Goal: Information Seeking & Learning: Check status

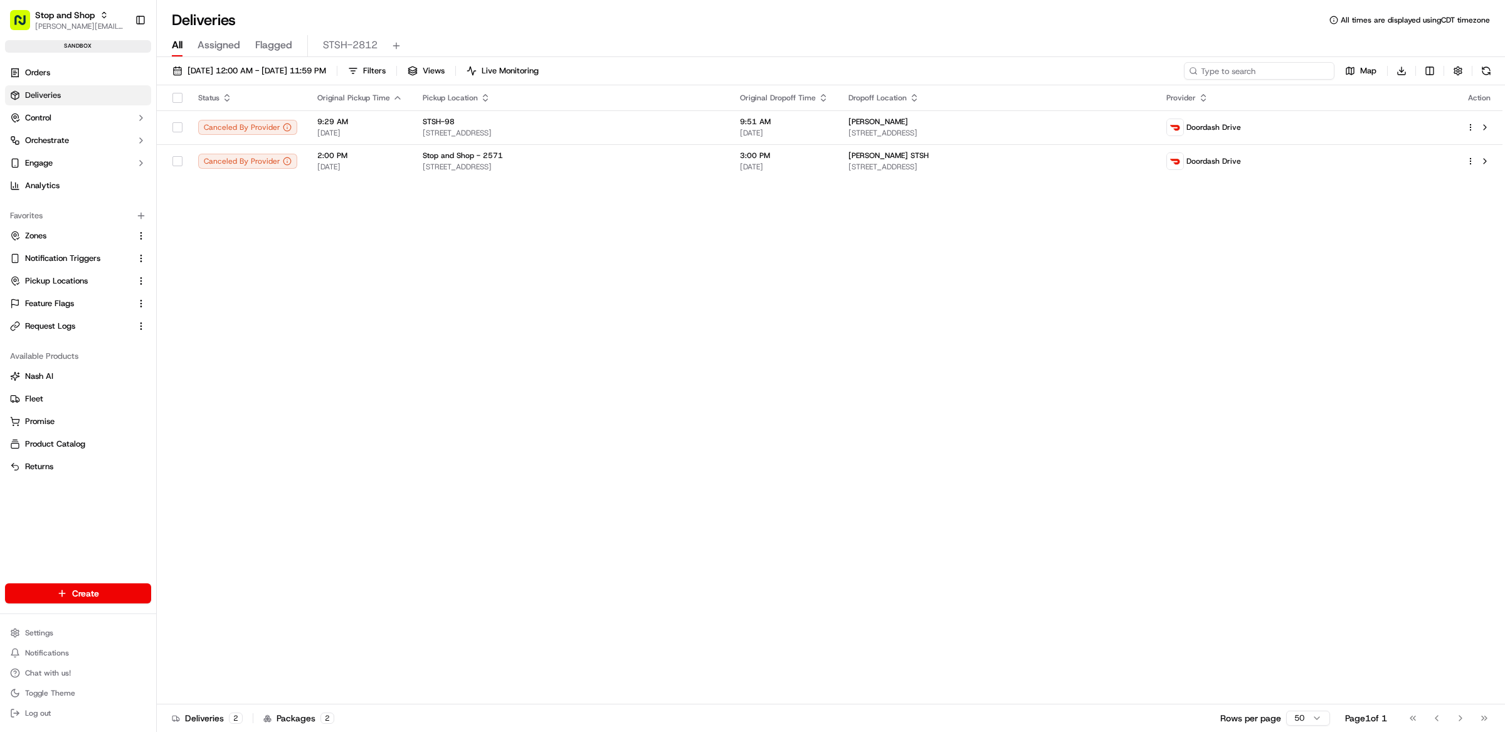
click at [1244, 71] on input at bounding box center [1259, 71] width 151 height 18
click at [117, 83] on ul "Orders Deliveries Control Orchestrate Engage Analytics" at bounding box center [78, 129] width 146 height 133
drag, startPoint x: 100, startPoint y: 80, endPoint x: 139, endPoint y: 93, distance: 41.1
click at [100, 81] on link "Orders" at bounding box center [78, 73] width 146 height 20
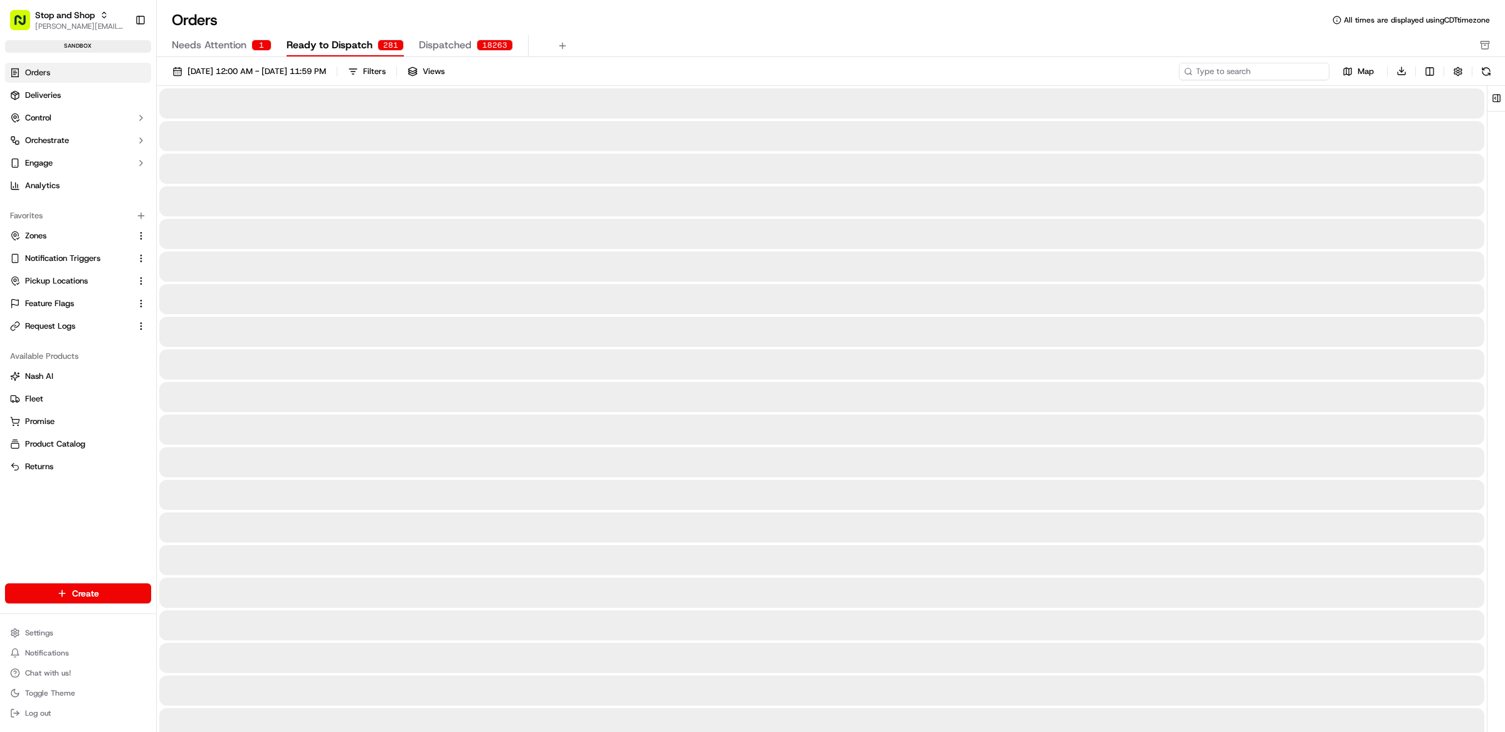
click at [1256, 73] on input at bounding box center [1254, 72] width 151 height 18
paste input "170476011_mRQIHlvNdWsXyrBs"
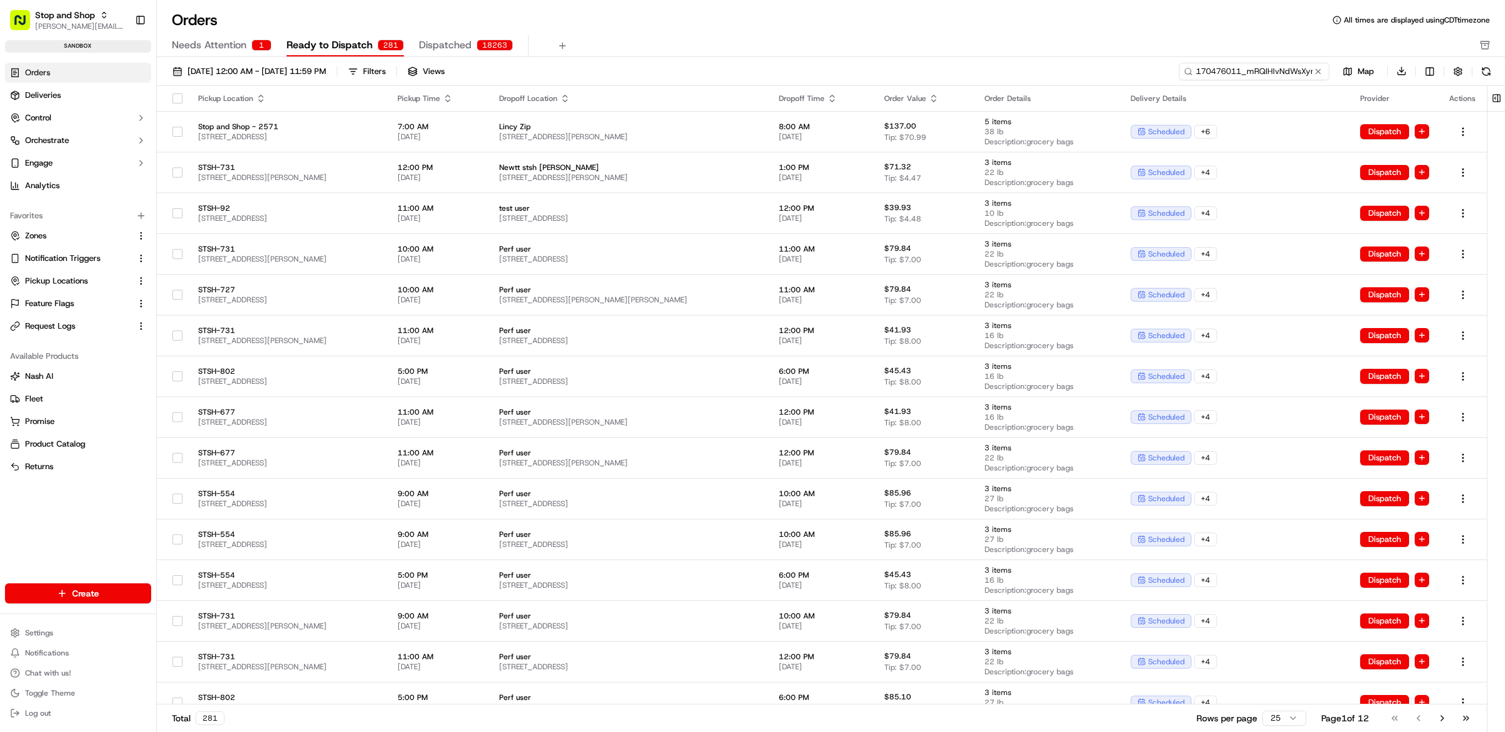
scroll to position [0, 13]
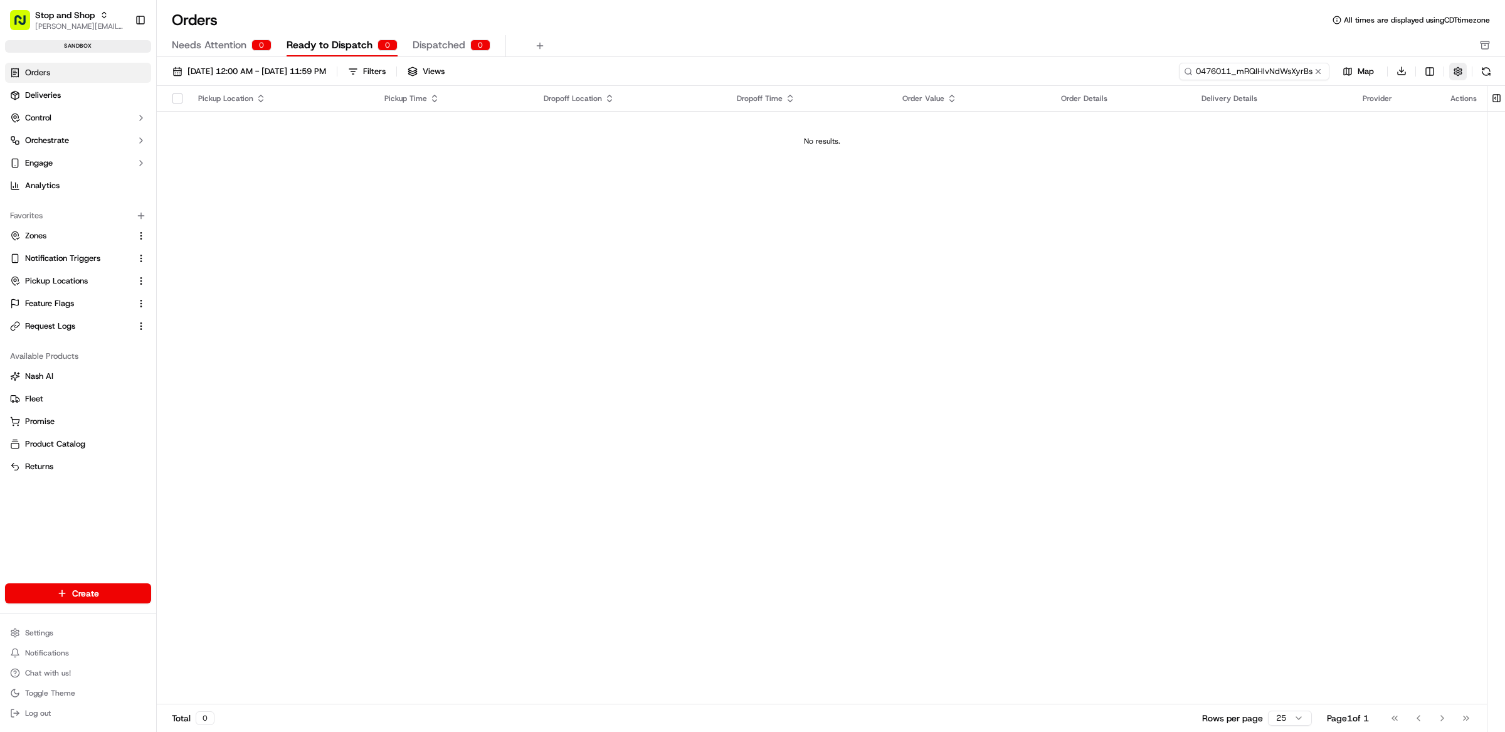
type input "170476011_mRQIHlvNdWsXyrBs"
click at [1452, 75] on button "button" at bounding box center [1459, 72] width 18 height 18
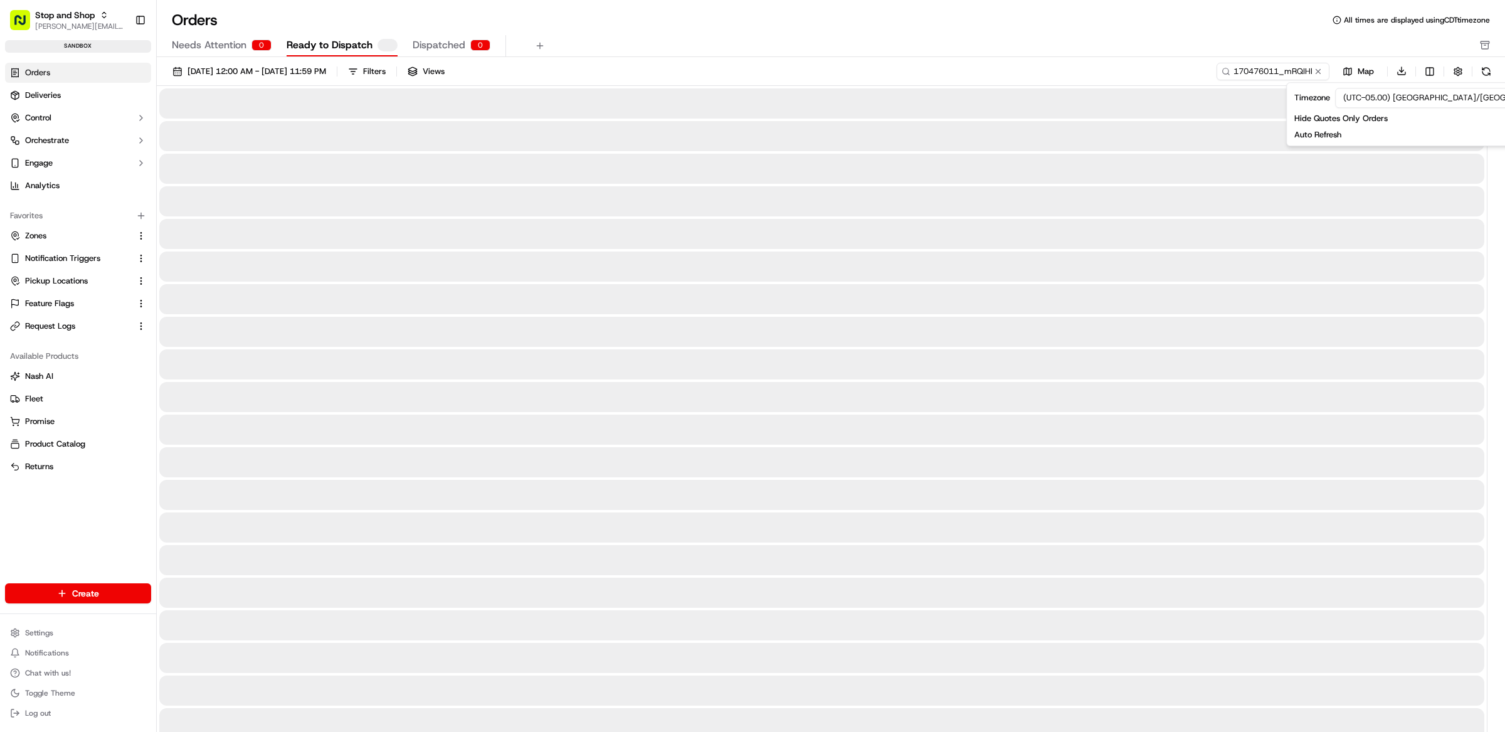
click at [1150, 10] on div "Orders All times are displayed using CDT timezone" at bounding box center [831, 20] width 1349 height 20
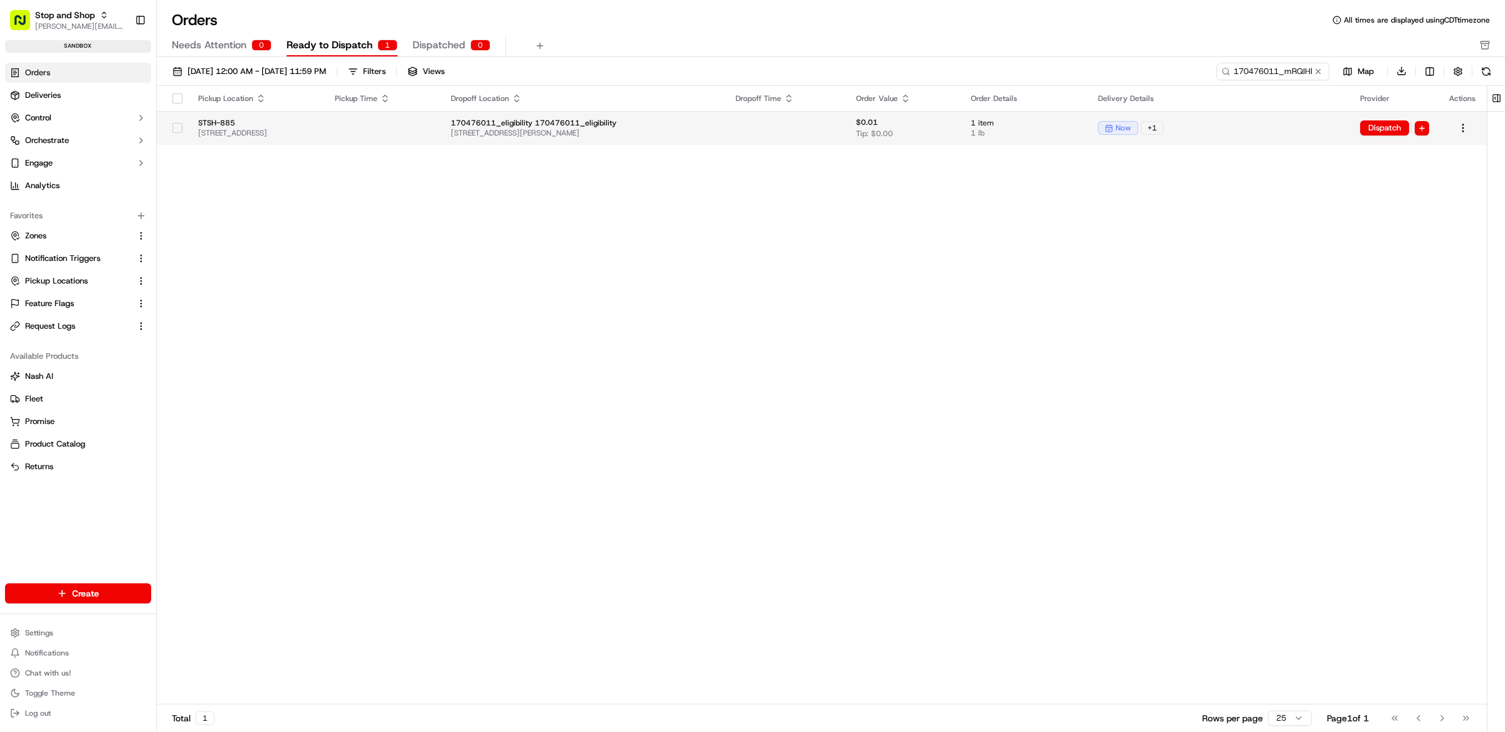
click at [1264, 129] on div "now + 1" at bounding box center [1219, 128] width 242 height 14
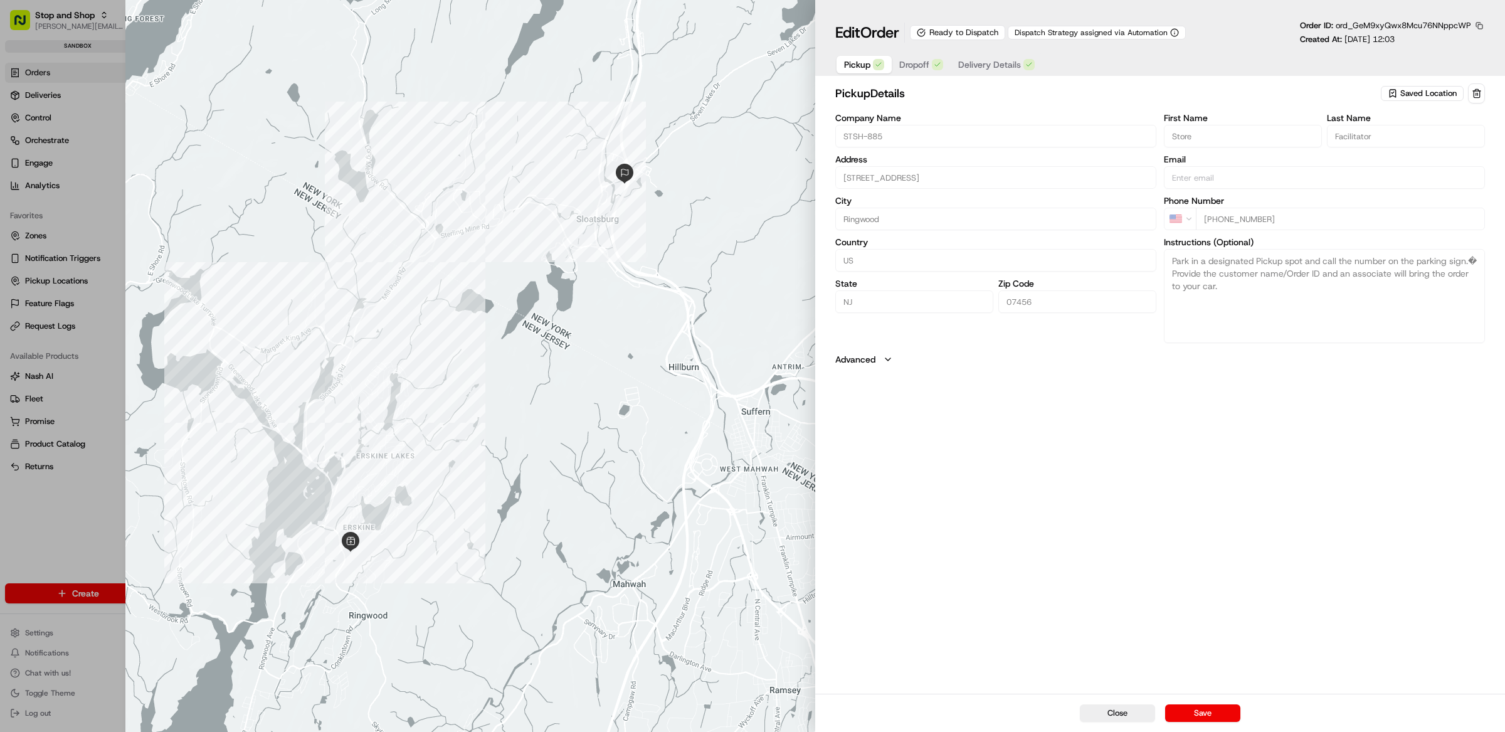
click at [1479, 23] on button "button" at bounding box center [1479, 25] width 11 height 11
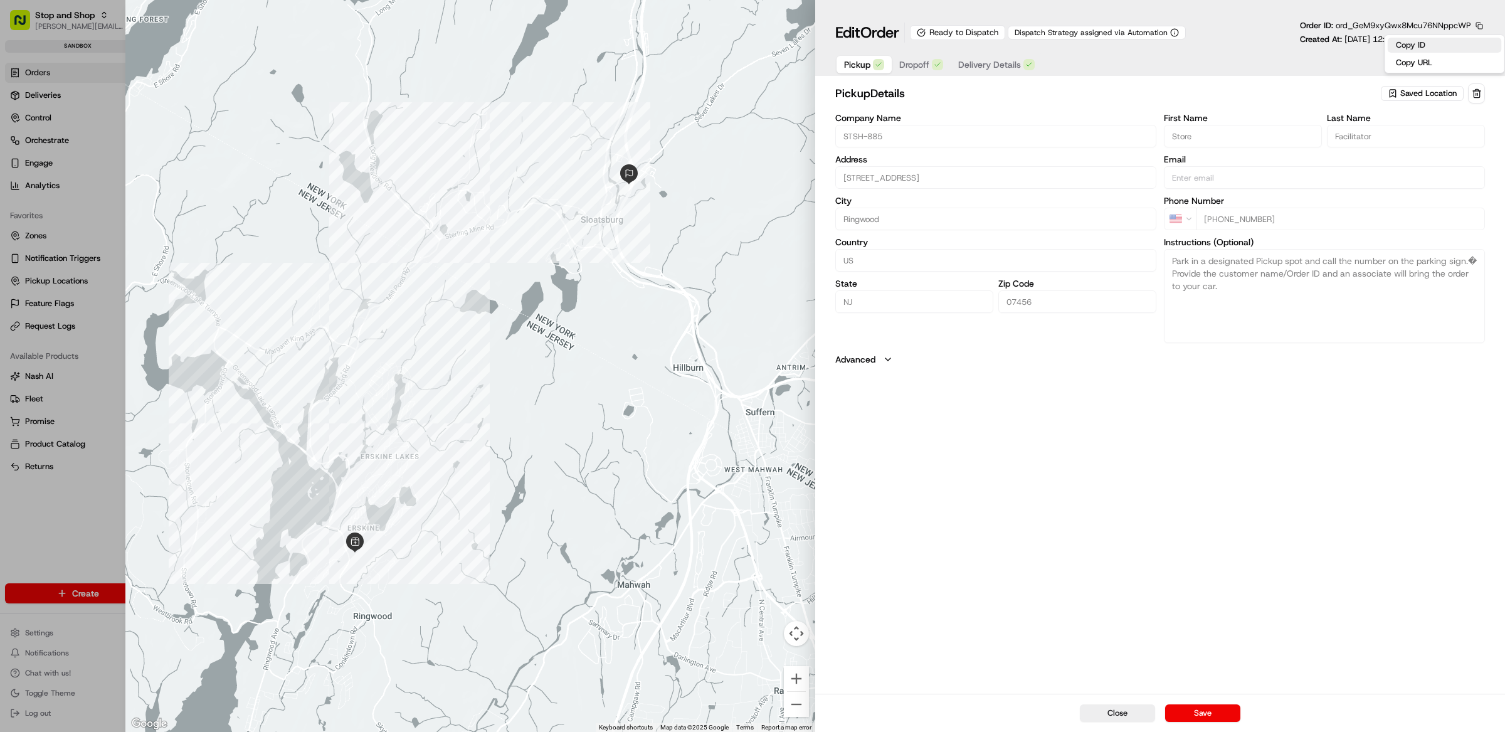
click at [1458, 41] on button "Copy ID" at bounding box center [1445, 45] width 114 height 15
click at [1442, 46] on button "Copy ID" at bounding box center [1445, 45] width 114 height 15
type input "+1"
click at [122, 504] on div at bounding box center [752, 366] width 1505 height 732
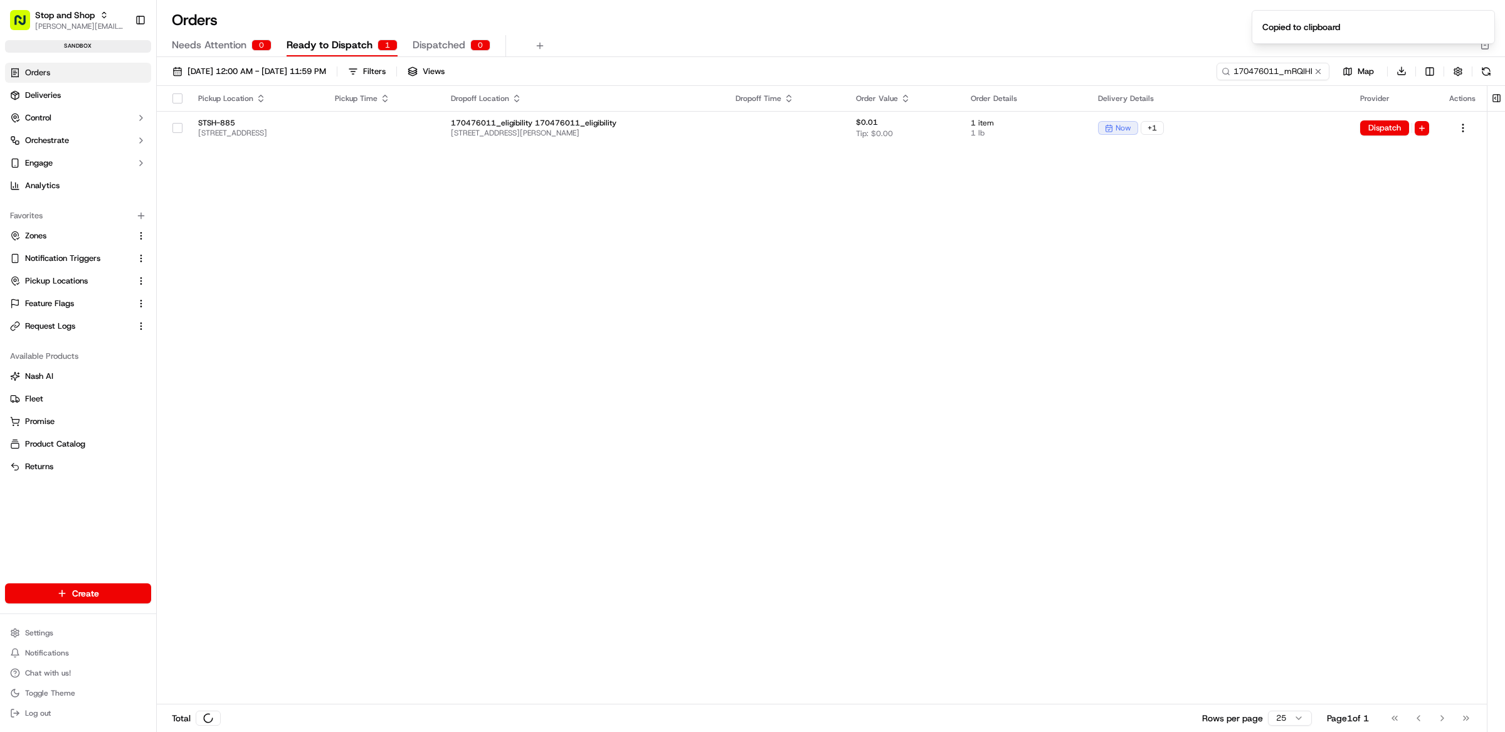
drag, startPoint x: 329, startPoint y: 493, endPoint x: 181, endPoint y: 388, distance: 181.7
click at [332, 494] on div "Pickup Location Pickup Time Dropoff Location Dropoff Time Order Value Order Det…" at bounding box center [822, 395] width 1330 height 619
click at [67, 326] on span "Request Logs" at bounding box center [50, 326] width 50 height 11
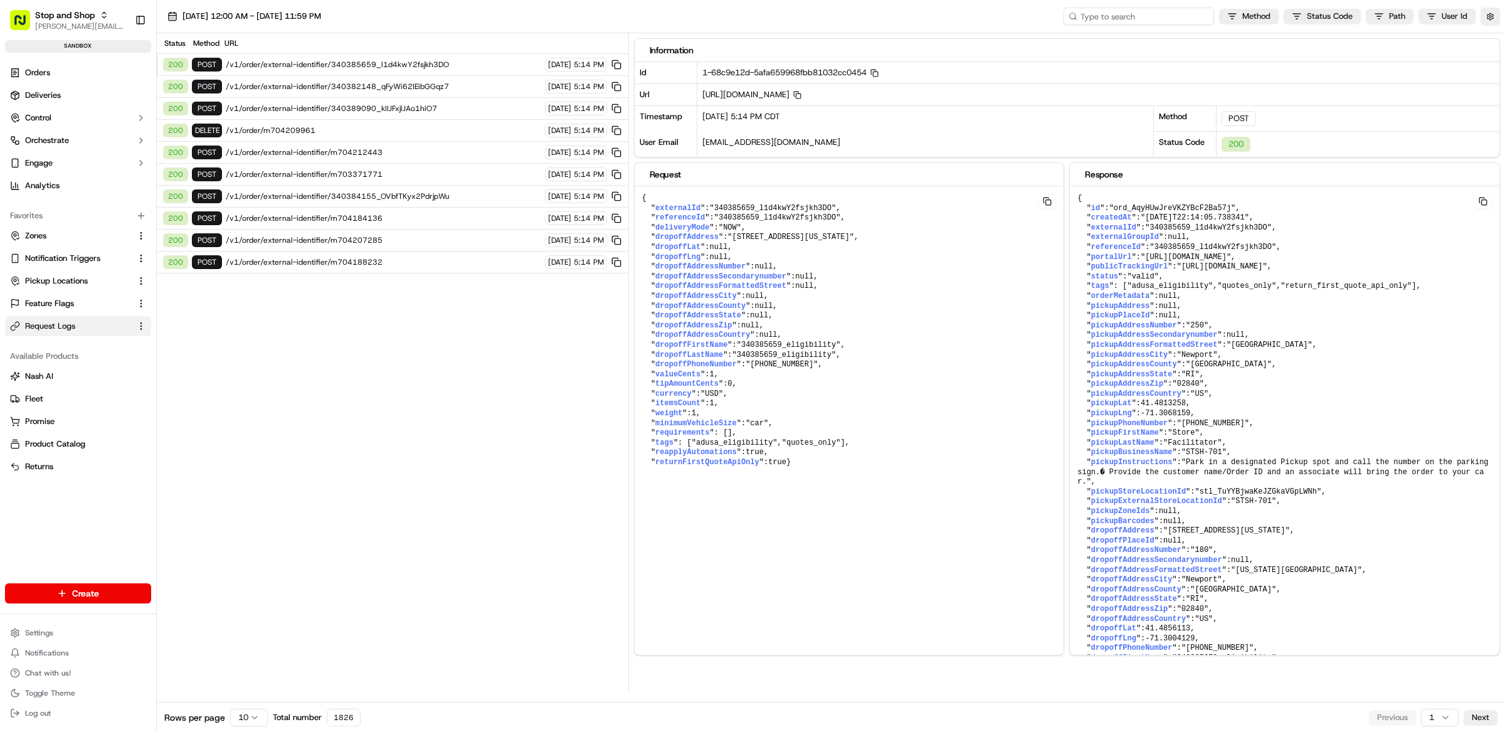
click at [1160, 14] on input at bounding box center [1139, 17] width 151 height 18
paste input "ord_GeM9xyQwx8Mcu76NNppcWP"
type input "ord_GeM9xyQwx8Mcu76NNppcWP"
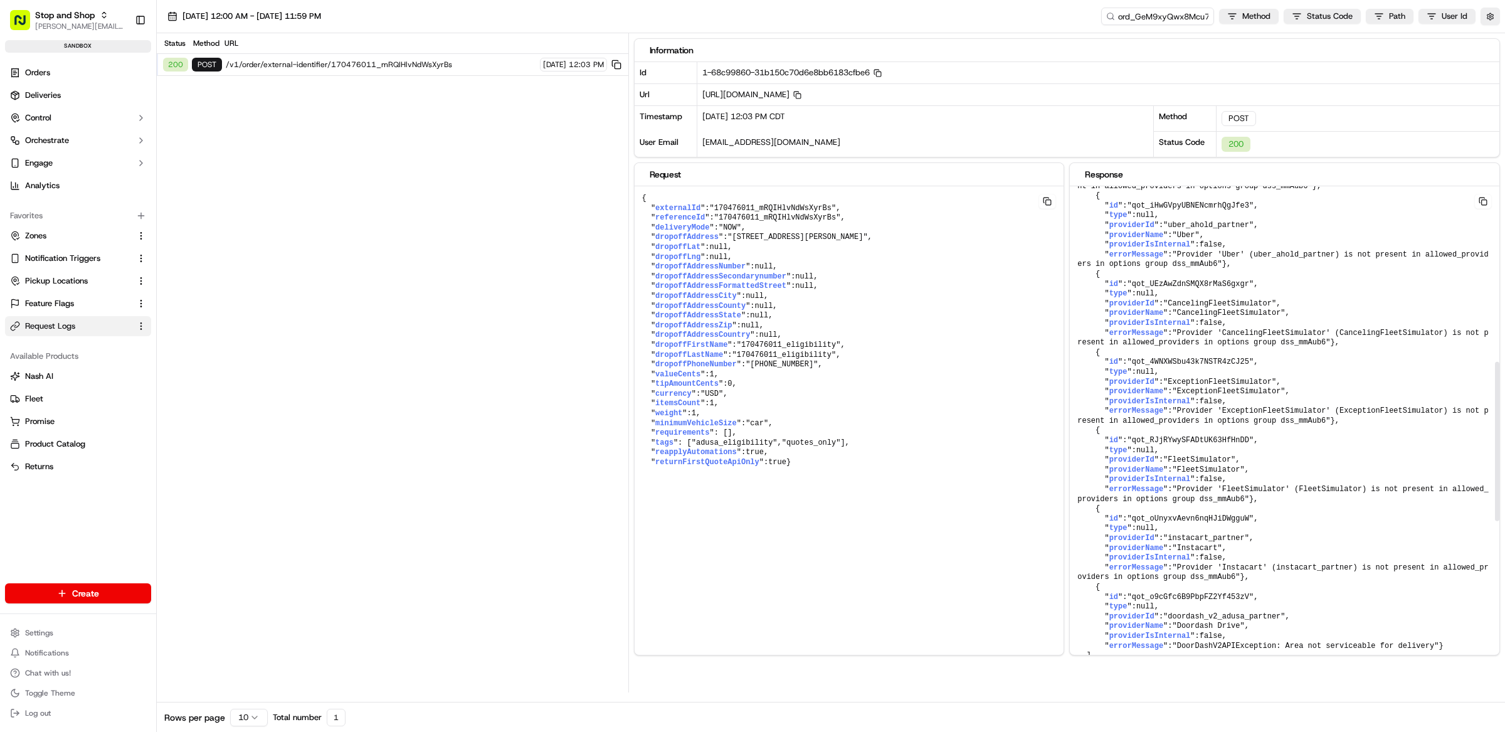
scroll to position [1027, 0]
click at [1490, 20] on button "button" at bounding box center [1490, 17] width 19 height 18
click at [1495, 39] on button "Display Only Provider Logs" at bounding box center [1492, 39] width 10 height 10
